Goal: Complete application form: Complete application form

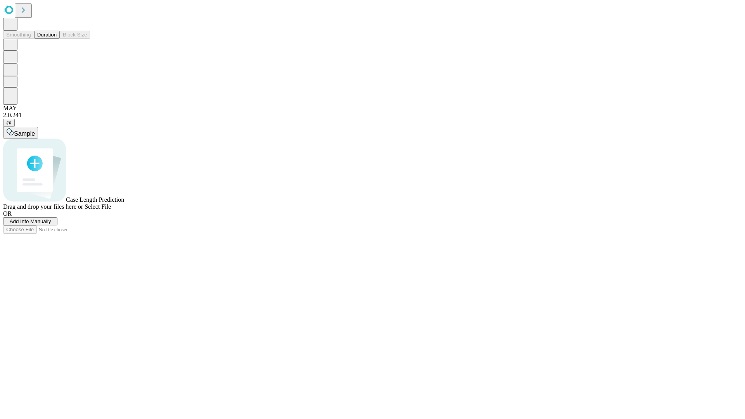
click at [51, 224] on span "Add Info Manually" at bounding box center [31, 221] width 42 height 6
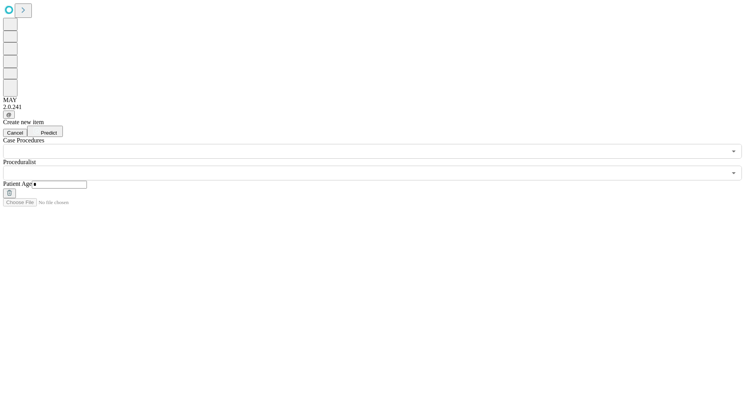
type input "*"
click at [378, 166] on input "text" at bounding box center [365, 173] width 724 height 15
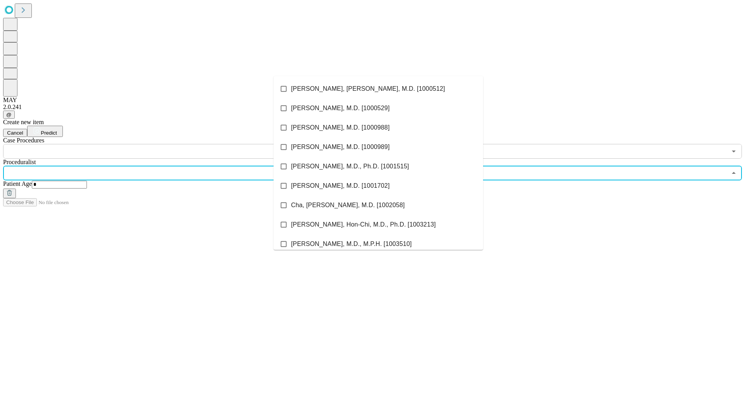
click at [378, 89] on li "[PERSON_NAME], [PERSON_NAME], M.D. [1000512]" at bounding box center [379, 88] width 210 height 19
click at [163, 144] on input "text" at bounding box center [365, 151] width 724 height 15
